Goal: Book appointment/travel/reservation

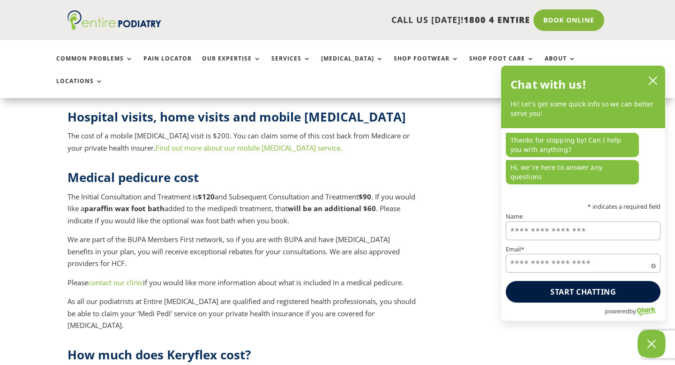
scroll to position [3906, 0]
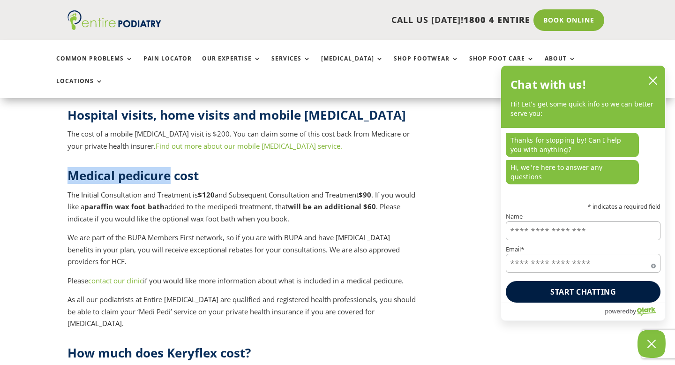
drag, startPoint x: 70, startPoint y: 123, endPoint x: 171, endPoint y: 124, distance: 100.3
click at [171, 167] on strong "Medical pedicure cost" at bounding box center [132, 175] width 131 height 17
copy strong "Medical pedicure"
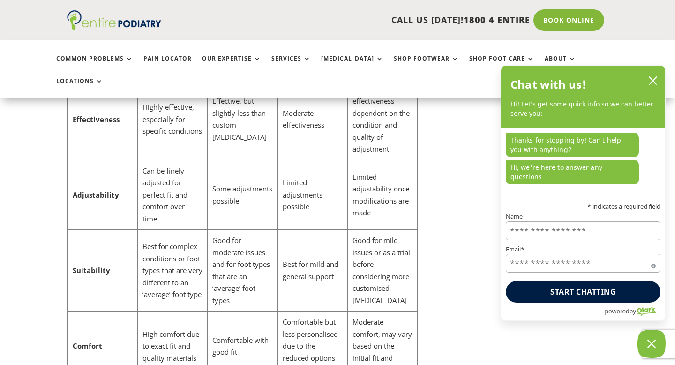
scroll to position [3848, 0]
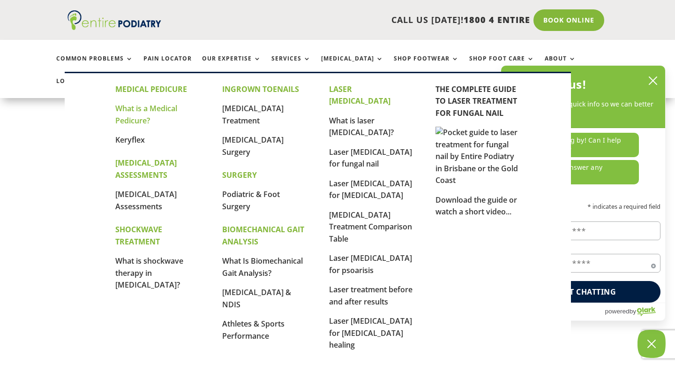
click at [146, 111] on link "What is a Medical Pedicure?" at bounding box center [146, 114] width 62 height 22
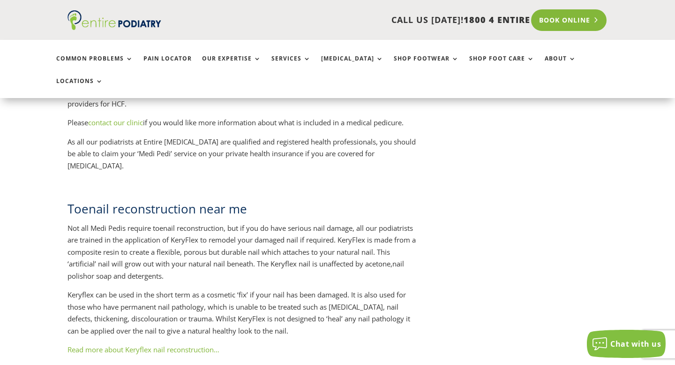
click at [556, 24] on link "Book Online" at bounding box center [568, 20] width 75 height 22
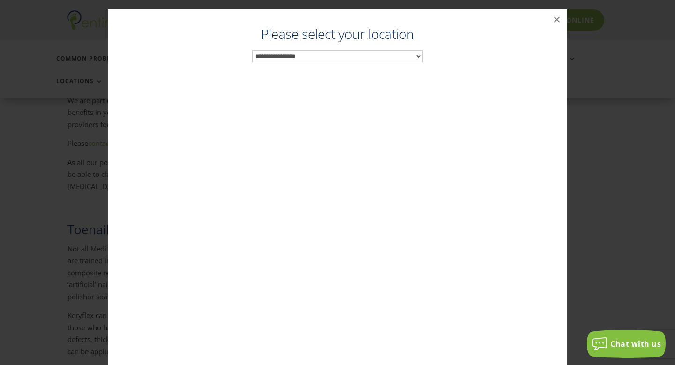
scroll to position [1222, 0]
click at [334, 60] on select "**********" at bounding box center [337, 56] width 171 height 12
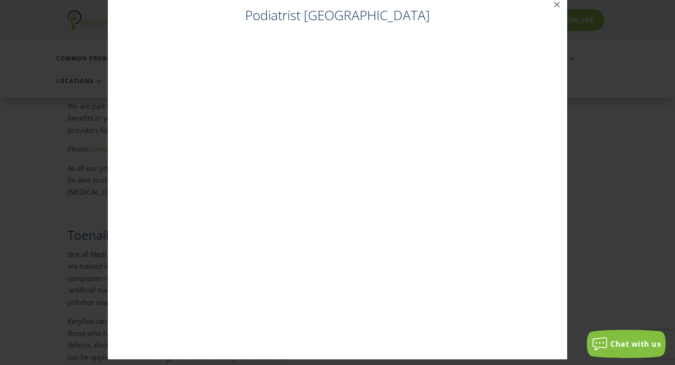
scroll to position [0, 0]
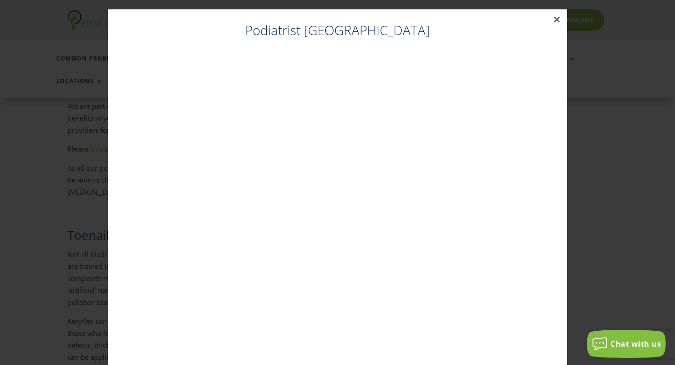
click at [549, 23] on button "×" at bounding box center [556, 19] width 21 height 21
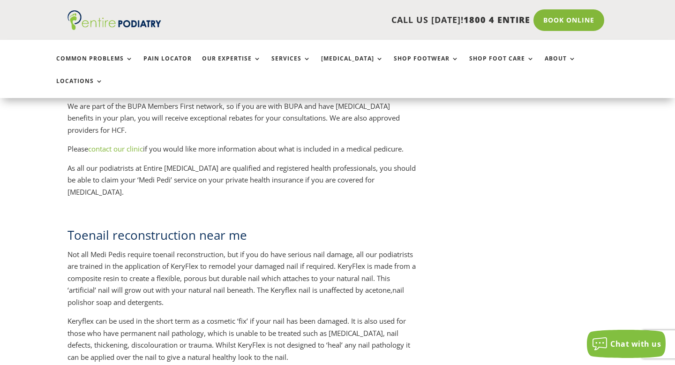
click at [549, 23] on link "Book Online" at bounding box center [568, 20] width 71 height 22
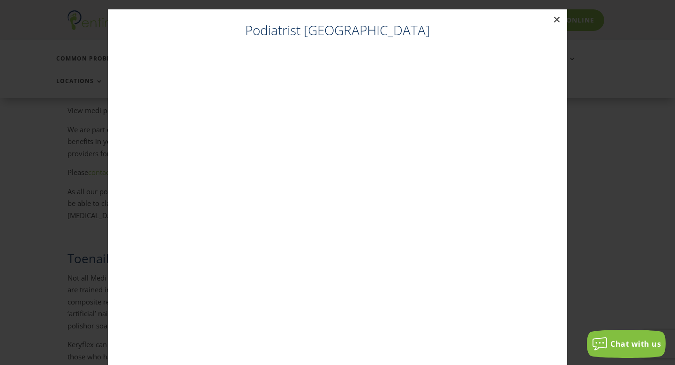
click at [549, 23] on button "×" at bounding box center [556, 19] width 21 height 21
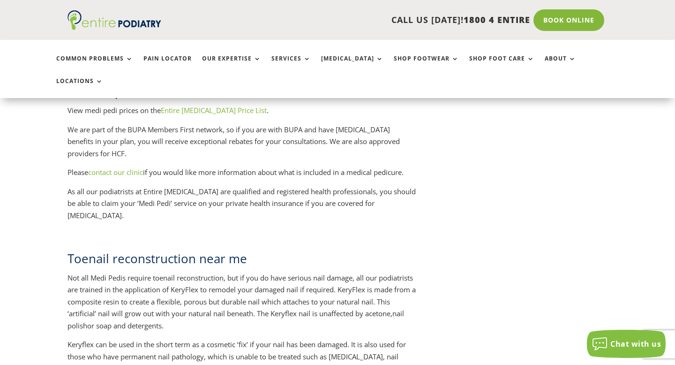
scroll to position [1195, 0]
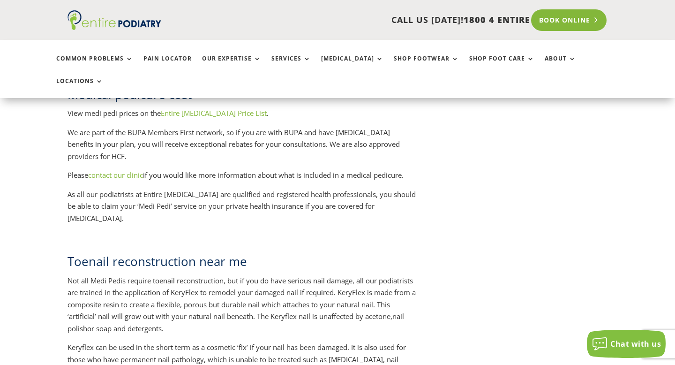
click at [541, 24] on link "Book Online" at bounding box center [568, 20] width 75 height 22
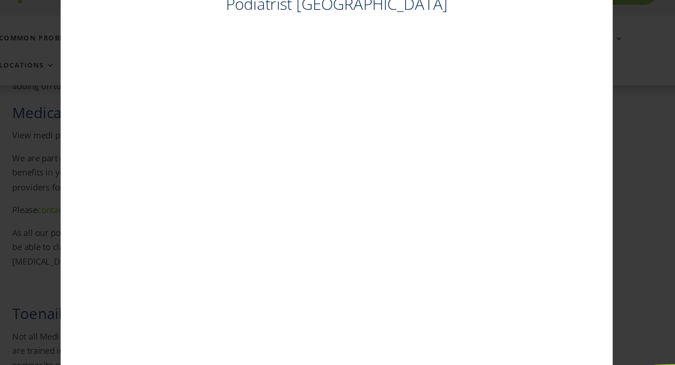
scroll to position [19, 0]
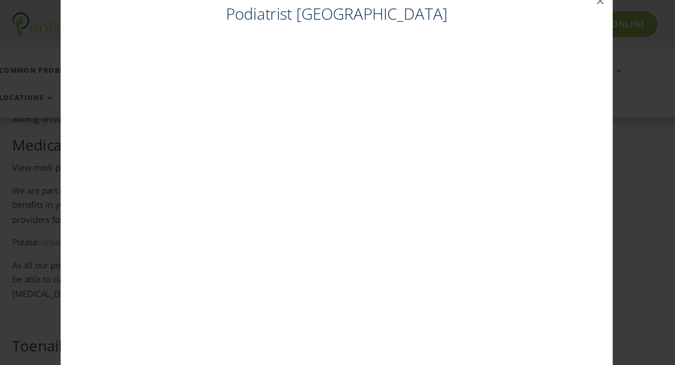
click at [576, 62] on div "Podiatrist Brisbane City ×" at bounding box center [337, 172] width 667 height 383
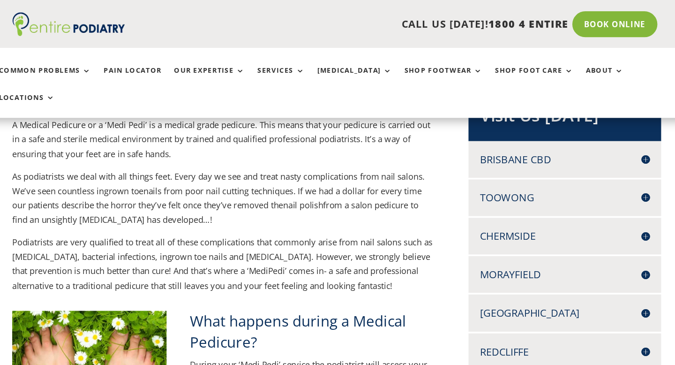
scroll to position [224, 0]
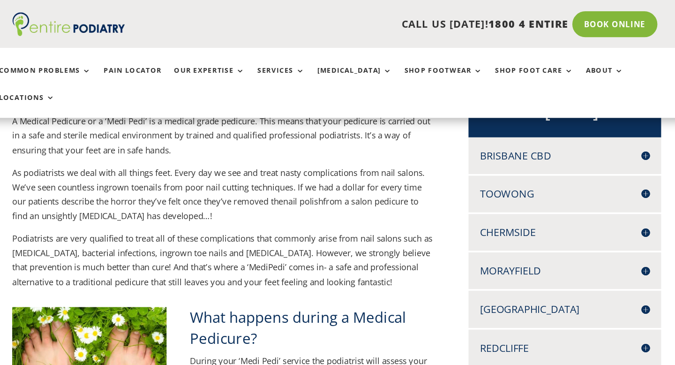
click at [531, 115] on div "Brisbane CBD LEVEL 13, 97 CREEK ST BRISBANE Q 4000 Phone: 07 3229 9959 Fax: 07 …" at bounding box center [527, 129] width 160 height 30
click at [503, 124] on h4 "Brisbane CBD" at bounding box center [527, 130] width 142 height 12
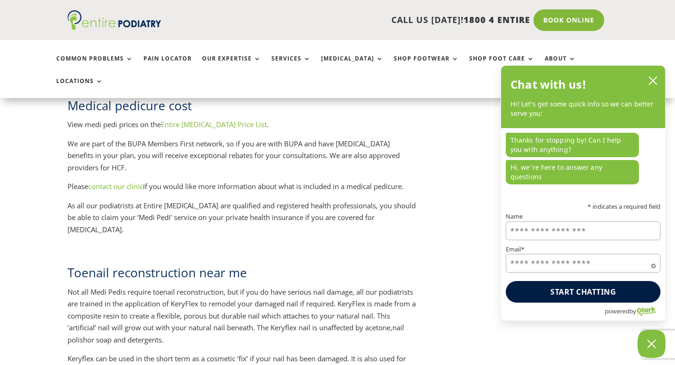
scroll to position [1185, 0]
click at [217, 119] on link "Entire Podiatry Price List" at bounding box center [214, 123] width 106 height 9
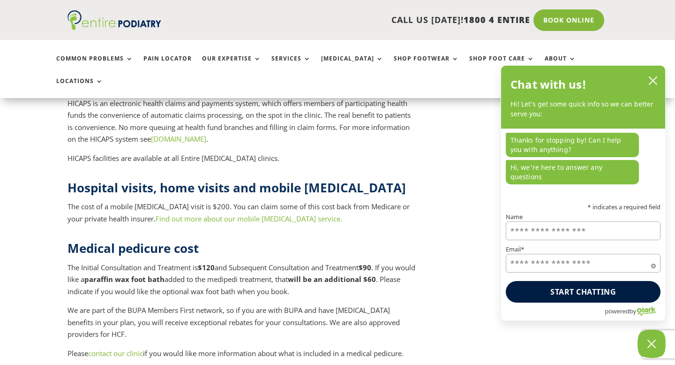
scroll to position [3841, 0]
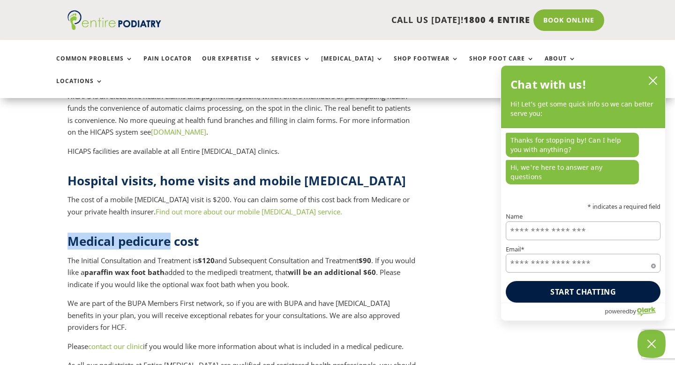
drag, startPoint x: 170, startPoint y: 185, endPoint x: 52, endPoint y: 186, distance: 118.6
copy strong "Medical pedicure"
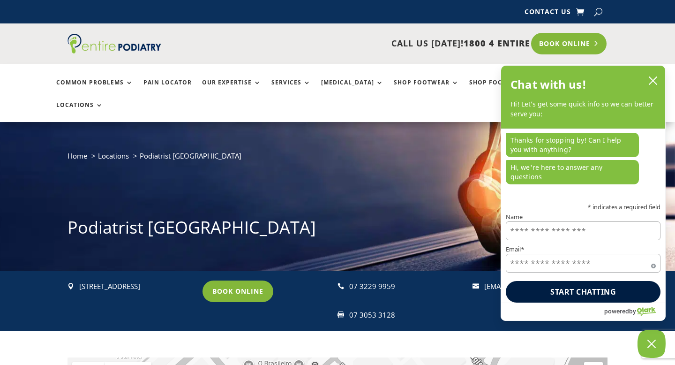
click at [555, 40] on link "Book Online" at bounding box center [568, 44] width 75 height 22
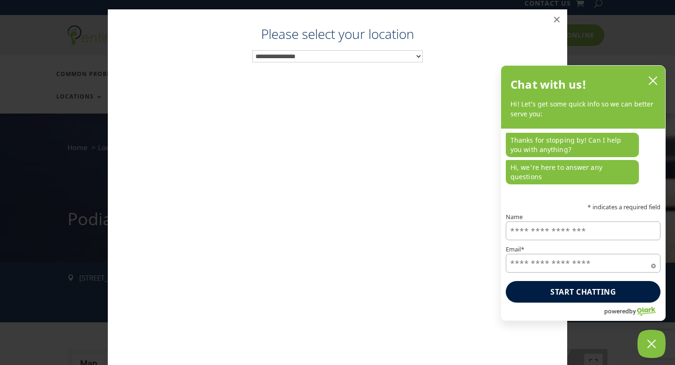
scroll to position [9, 0]
click at [655, 85] on icon "close chatbox" at bounding box center [652, 80] width 9 height 9
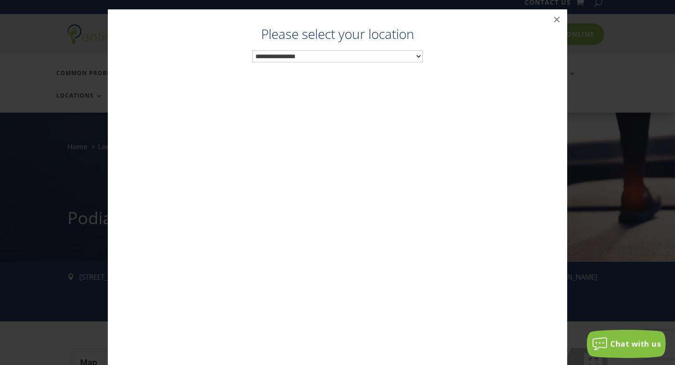
click at [359, 58] on select "**********" at bounding box center [337, 56] width 171 height 12
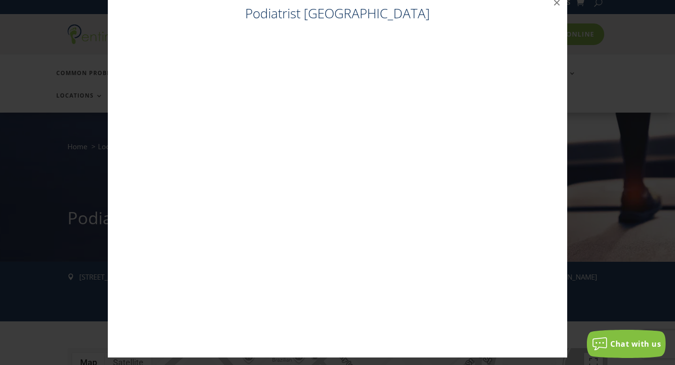
scroll to position [19, 0]
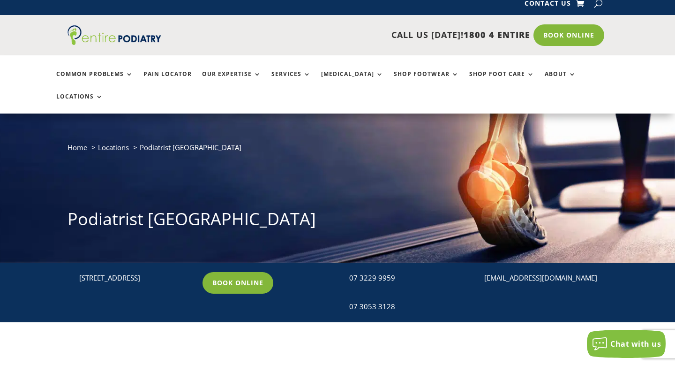
scroll to position [8, 0]
